Goal: Task Accomplishment & Management: Use online tool/utility

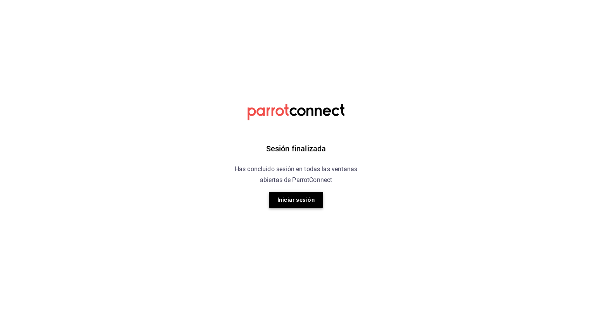
click at [306, 197] on button "Iniciar sesión" at bounding box center [296, 199] width 54 height 16
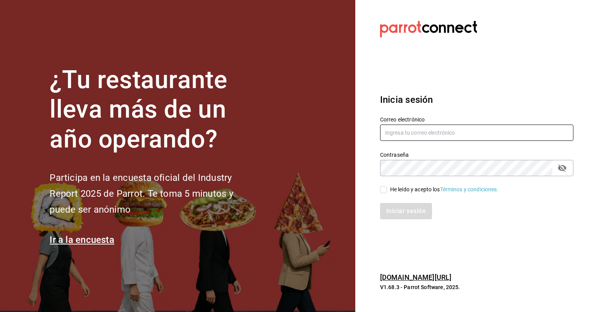
type input "[EMAIL_ADDRESS][DOMAIN_NAME]"
click at [391, 191] on div "He leído y acepto los Términos y condiciones." at bounding box center [444, 189] width 109 height 8
click at [387, 191] on input "He leído y acepto los Términos y condiciones." at bounding box center [383, 189] width 7 height 7
checkbox input "true"
click at [395, 208] on button "Iniciar sesión" at bounding box center [406, 211] width 53 height 16
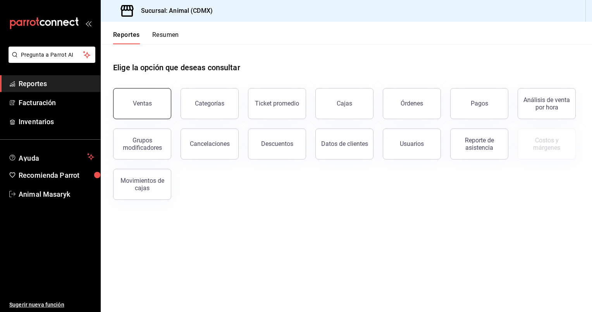
click at [153, 107] on button "Ventas" at bounding box center [142, 103] width 58 height 31
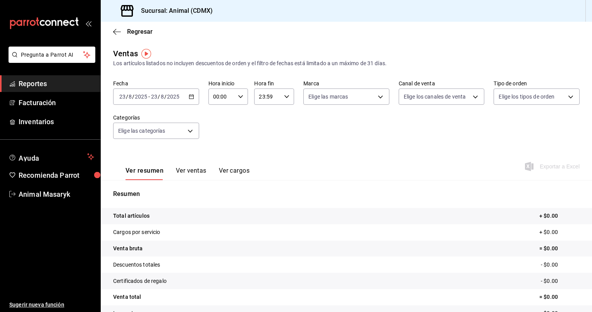
click at [192, 96] on icon "button" at bounding box center [191, 96] width 5 height 5
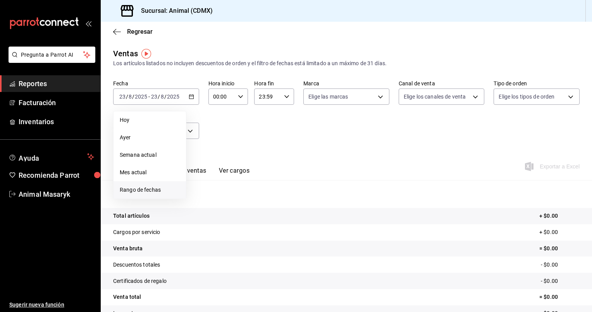
click at [144, 186] on span "Rango de fechas" at bounding box center [150, 190] width 60 height 8
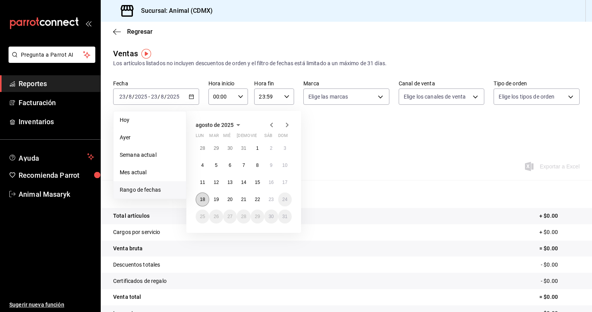
click at [199, 202] on button "18" at bounding box center [203, 199] width 14 height 14
click at [270, 198] on abbr "23" at bounding box center [271, 199] width 5 height 5
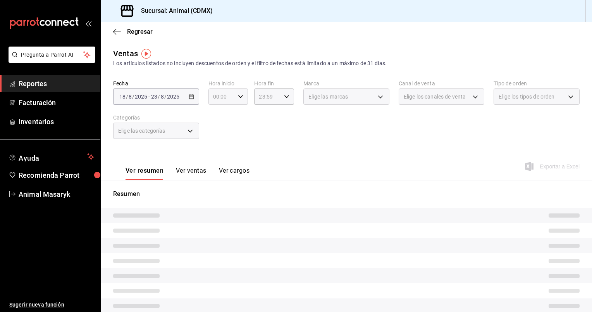
click at [235, 97] on div "00:00 Hora inicio" at bounding box center [229, 96] width 40 height 16
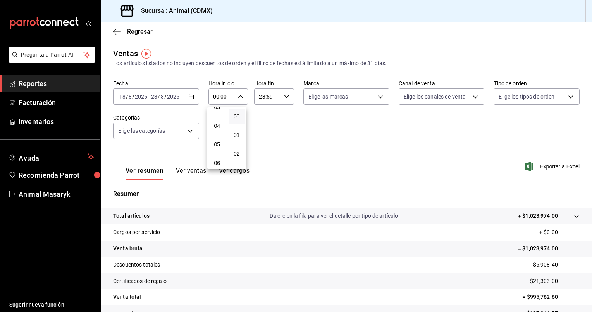
scroll to position [69, 0]
click at [216, 140] on span "05" at bounding box center [217, 140] width 7 height 6
type input "05:00"
click at [236, 113] on span "00" at bounding box center [236, 116] width 7 height 6
click at [264, 97] on div at bounding box center [296, 156] width 592 height 312
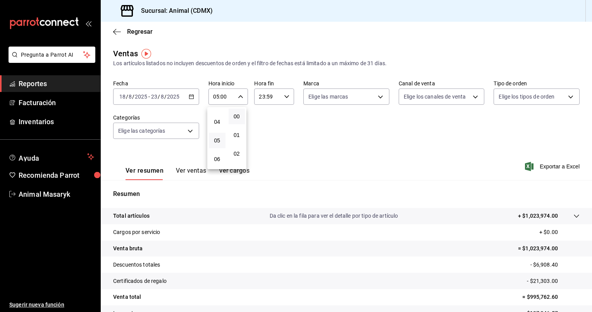
click at [264, 97] on div at bounding box center [296, 156] width 592 height 312
click at [284, 97] on \(Stroke\) "button" at bounding box center [286, 96] width 5 height 3
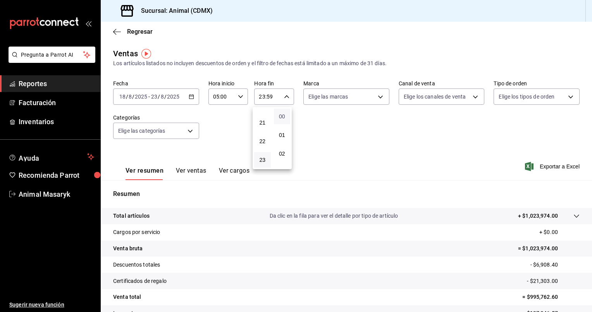
click at [284, 116] on span "00" at bounding box center [282, 116] width 7 height 6
click at [261, 159] on button "05" at bounding box center [262, 161] width 17 height 16
type input "05:00"
click at [374, 96] on div at bounding box center [296, 156] width 592 height 312
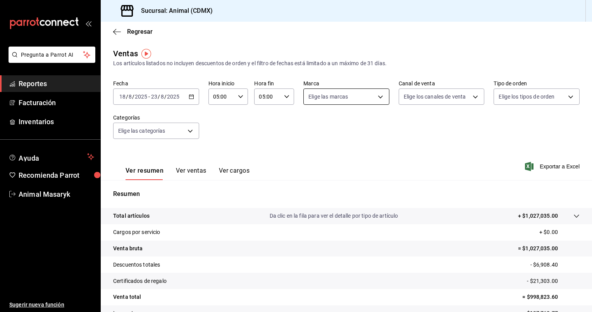
click at [377, 96] on body "Pregunta a Parrot AI Reportes Facturación Inventarios Ayuda Recomienda Parrot A…" at bounding box center [296, 156] width 592 height 312
click at [336, 124] on span "Ver todas" at bounding box center [334, 126] width 24 height 8
type input "cb0f6aec-1481-4e37-861c-bab9b3a65b14"
checkbox input "true"
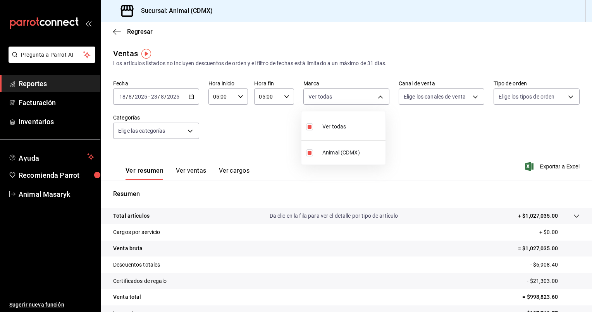
click at [469, 98] on div at bounding box center [296, 156] width 592 height 312
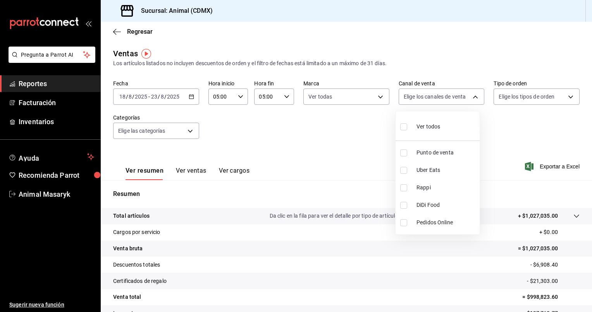
click at [472, 95] on body "Pregunta a Parrot AI Reportes Facturación Inventarios Ayuda Recomienda Parrot A…" at bounding box center [296, 156] width 592 height 312
click at [430, 121] on div "Ver todos" at bounding box center [420, 125] width 40 height 17
type input "PARROT,UBER_EATS,RAPPI,DIDI_FOOD,ONLINE"
checkbox input "true"
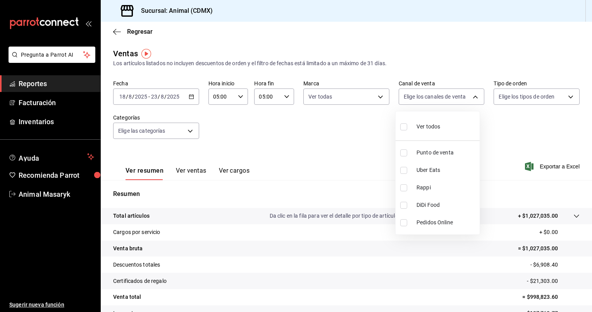
checkbox input "true"
click at [567, 98] on div at bounding box center [296, 156] width 592 height 312
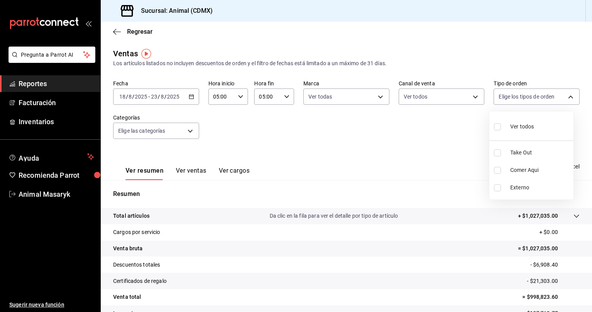
click at [564, 97] on body "Pregunta a Parrot AI Reportes Facturación Inventarios Ayuda Recomienda Parrot A…" at bounding box center [296, 156] width 592 height 312
click at [519, 122] on div "Ver todos" at bounding box center [514, 125] width 40 height 17
type input "ad44a823-99d3-4372-a913-4cf57f2a9ac0,b8ee5ff1-85c8-4a81-aa51-555e6c8ba0c6,EXTER…"
checkbox input "true"
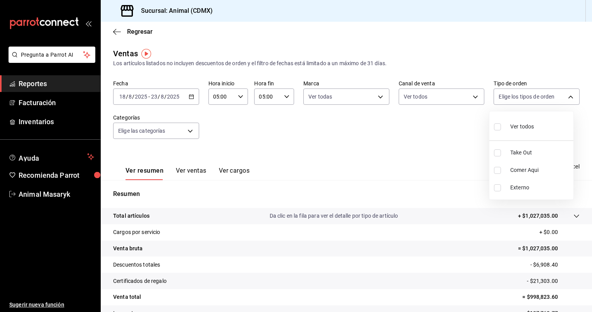
checkbox input "true"
click at [187, 128] on div at bounding box center [296, 156] width 592 height 312
click at [187, 128] on body "Pregunta a Parrot AI Reportes Facturación Inventarios Ayuda Recomienda Parrot A…" at bounding box center [296, 156] width 592 height 312
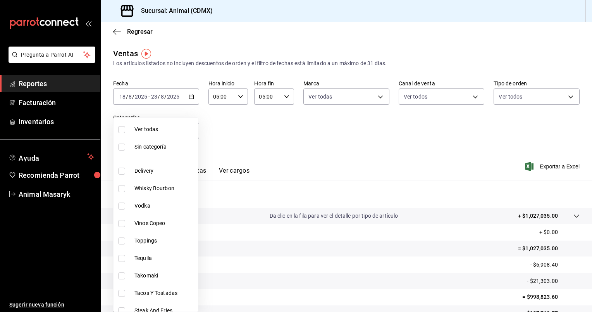
click at [183, 133] on span "Ver todas" at bounding box center [164, 129] width 60 height 8
type input "281688af-6220-48ae-86b9-ca5e6f63eb3e,2ffeebaa-176c-4024-95f8-553ffecca8da,37769…"
checkbox input "true"
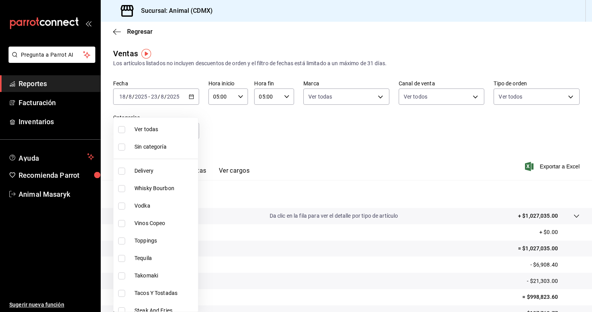
checkbox input "true"
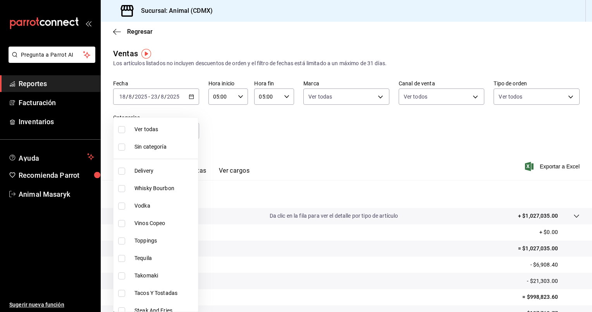
checkbox input "true"
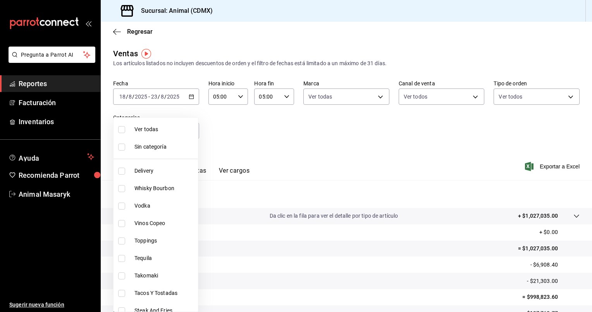
checkbox input "true"
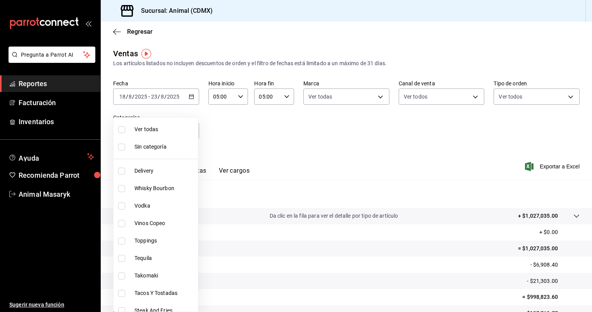
checkbox input "true"
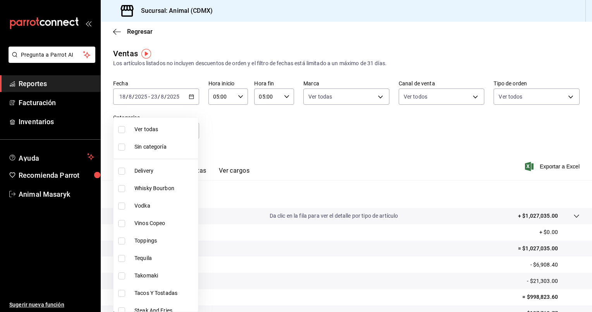
checkbox input "true"
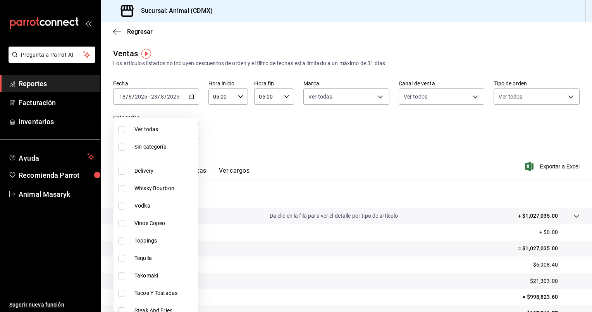
checkbox input "true"
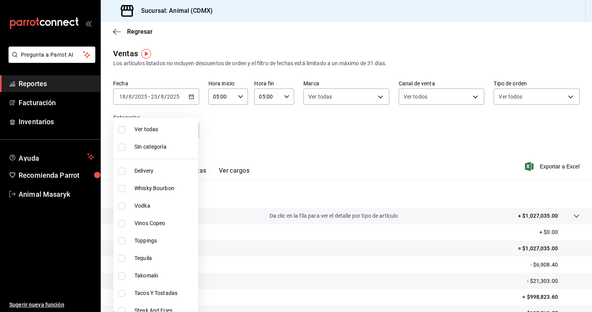
checkbox input "true"
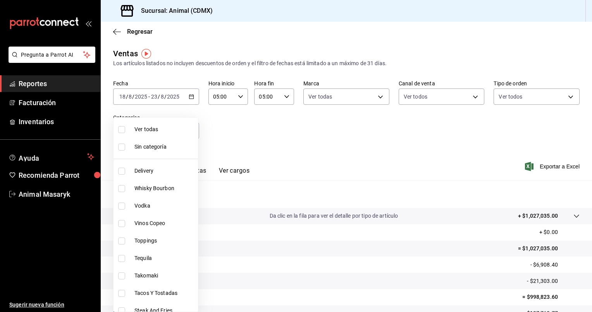
checkbox input "true"
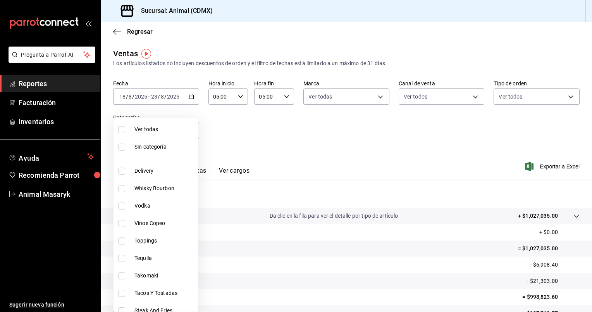
checkbox input "true"
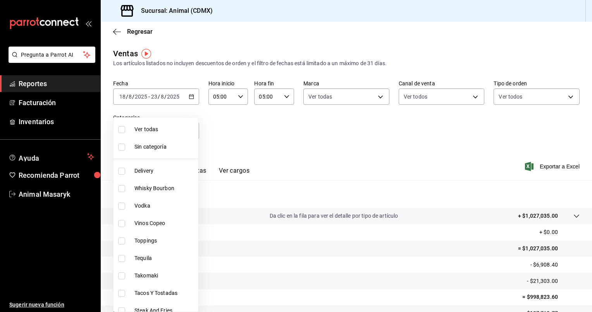
checkbox input "true"
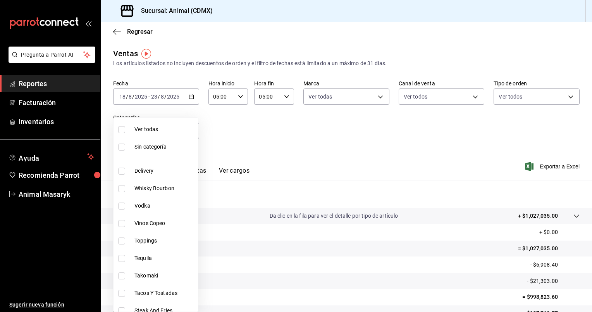
checkbox input "true"
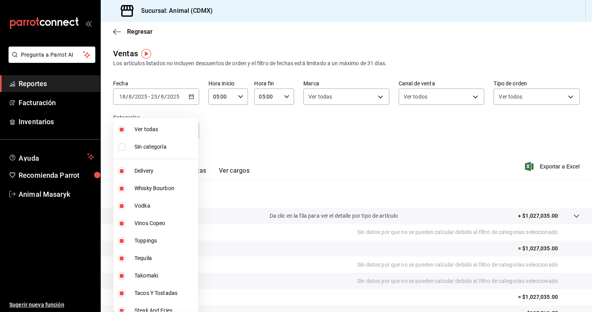
click at [285, 136] on div at bounding box center [296, 156] width 592 height 312
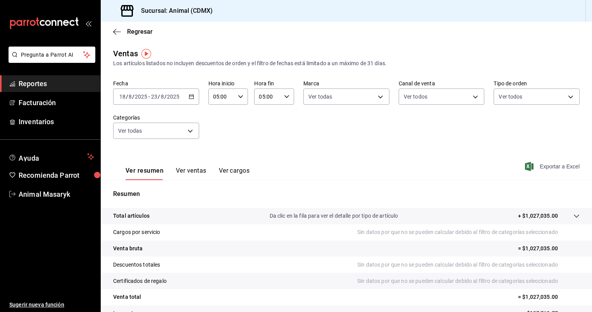
click at [540, 166] on span "Exportar a Excel" at bounding box center [553, 166] width 53 height 9
